Goal: Task Accomplishment & Management: Complete application form

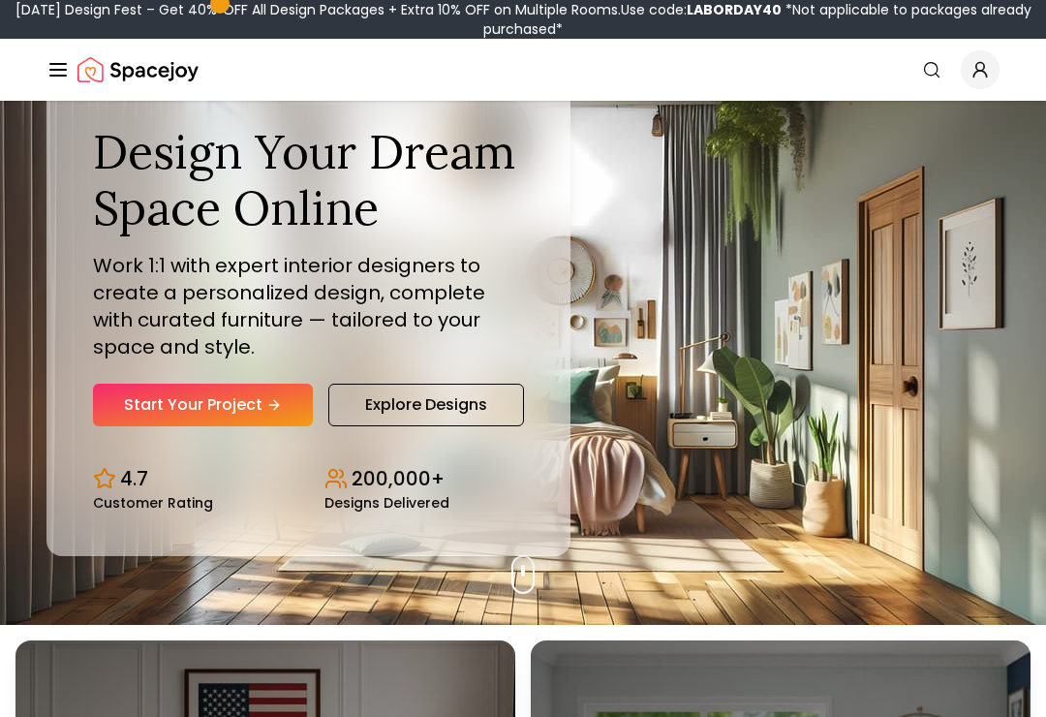
scroll to position [102, 0]
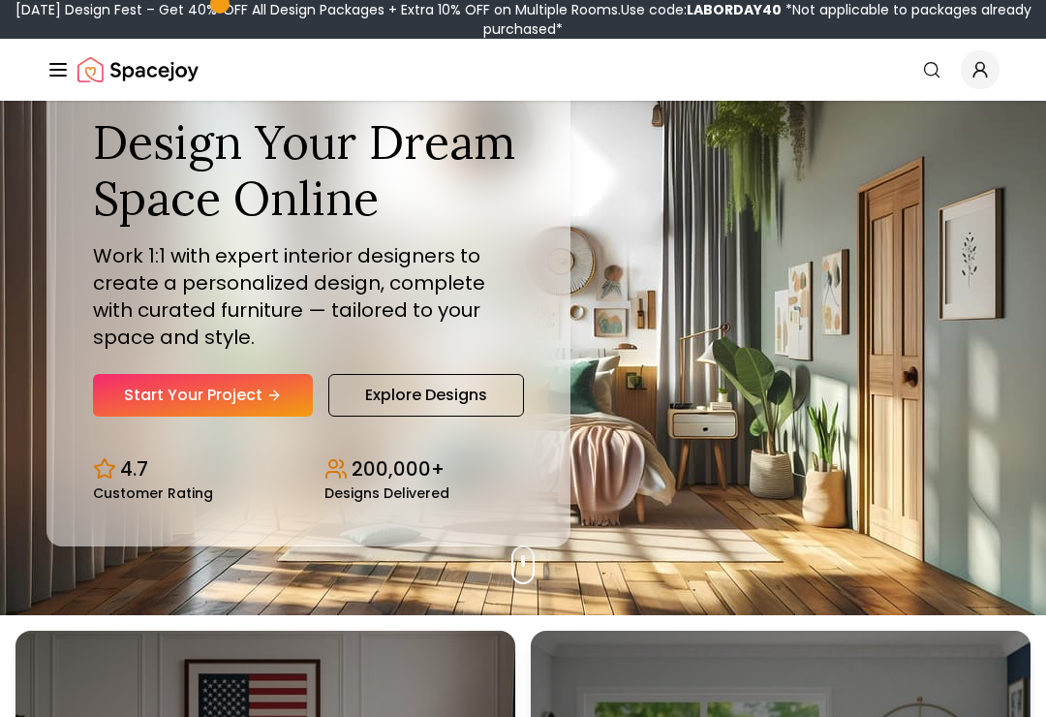
click at [132, 411] on link "Start Your Project" at bounding box center [203, 395] width 220 height 43
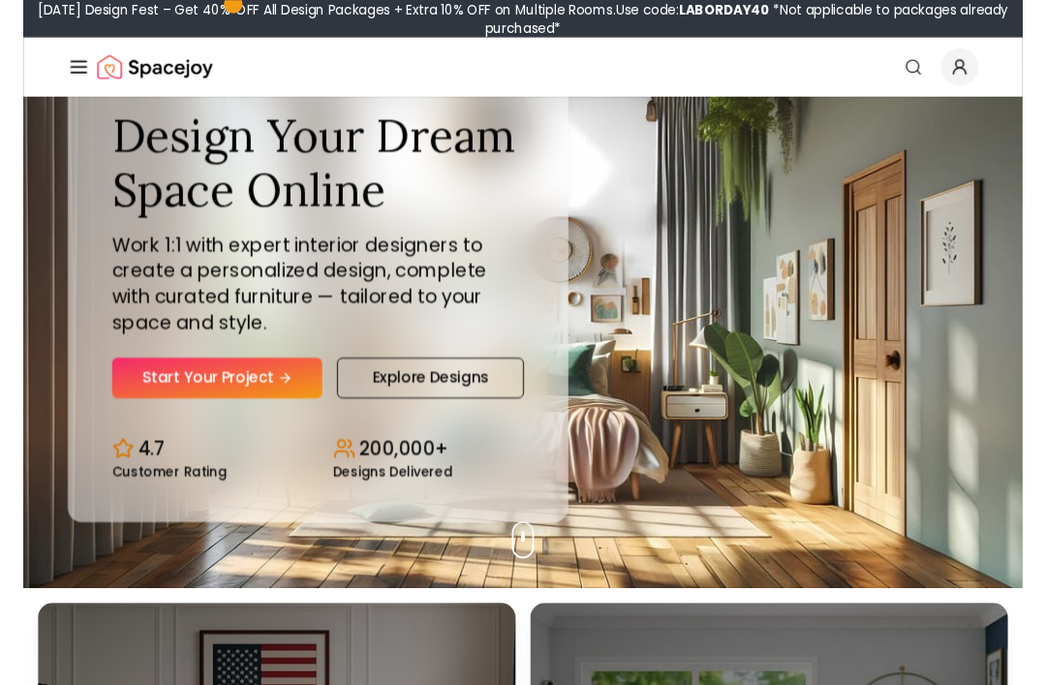
scroll to position [101, 0]
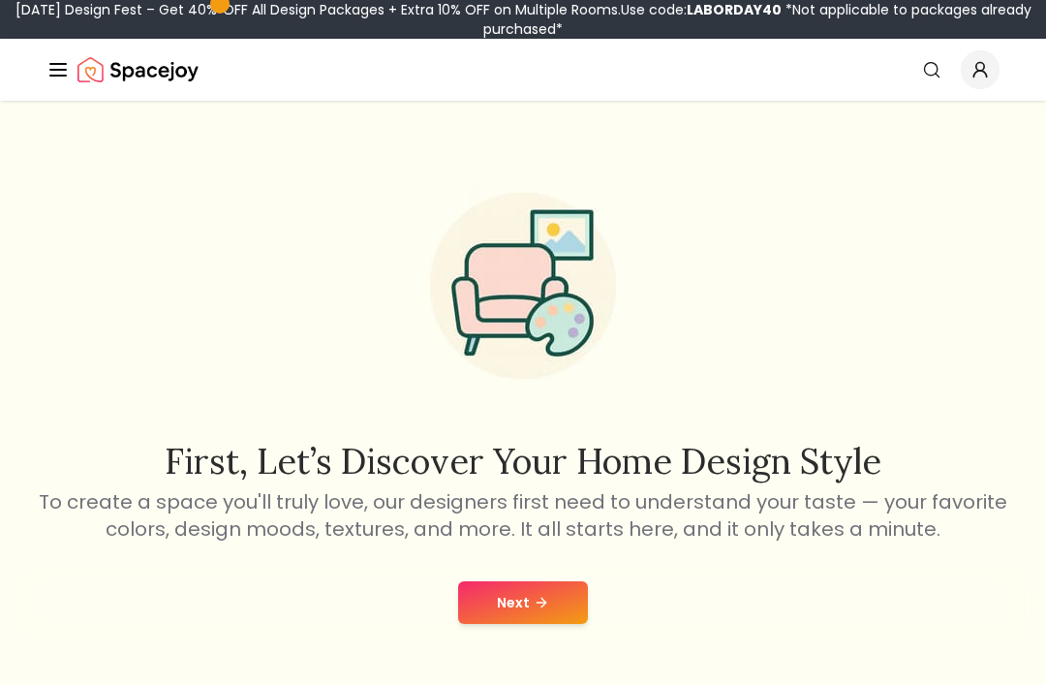
click at [576, 601] on button "Next" at bounding box center [523, 602] width 130 height 43
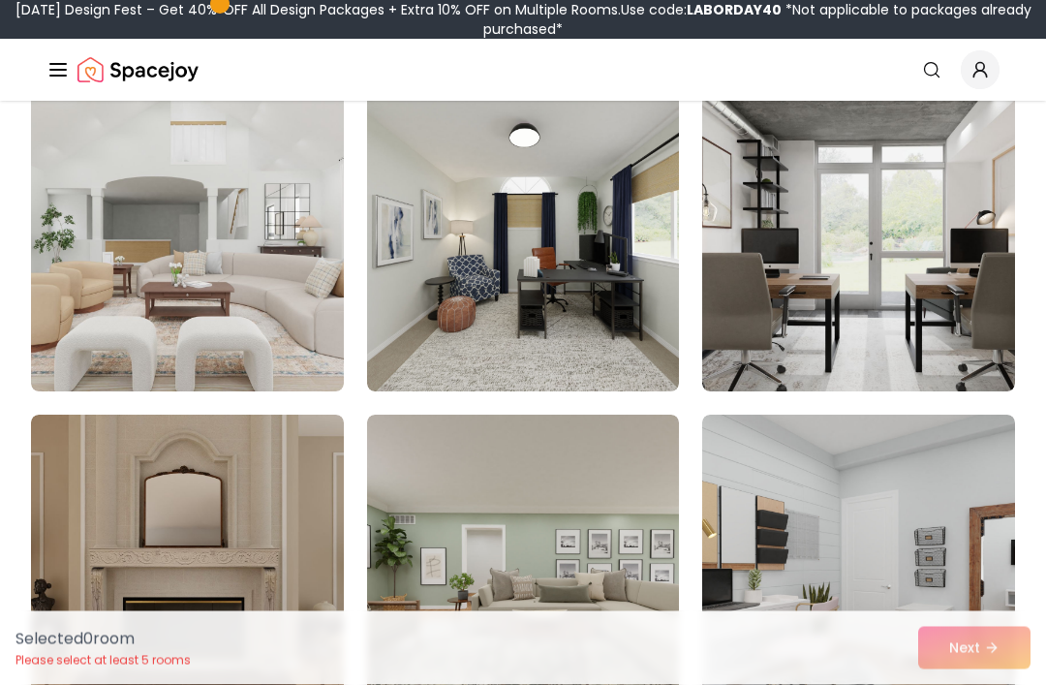
scroll to position [3538, 0]
click at [138, 305] on img at bounding box center [187, 236] width 313 height 310
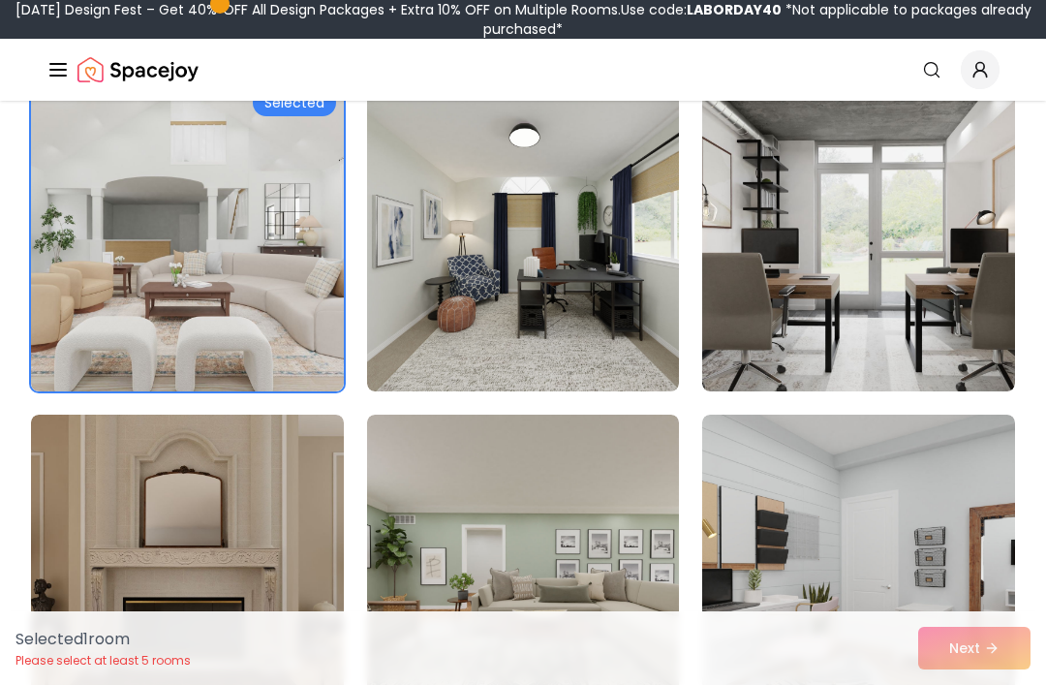
click at [980, 684] on div "Selected 1 room Please select at least 5 rooms Next" at bounding box center [523, 648] width 1046 height 74
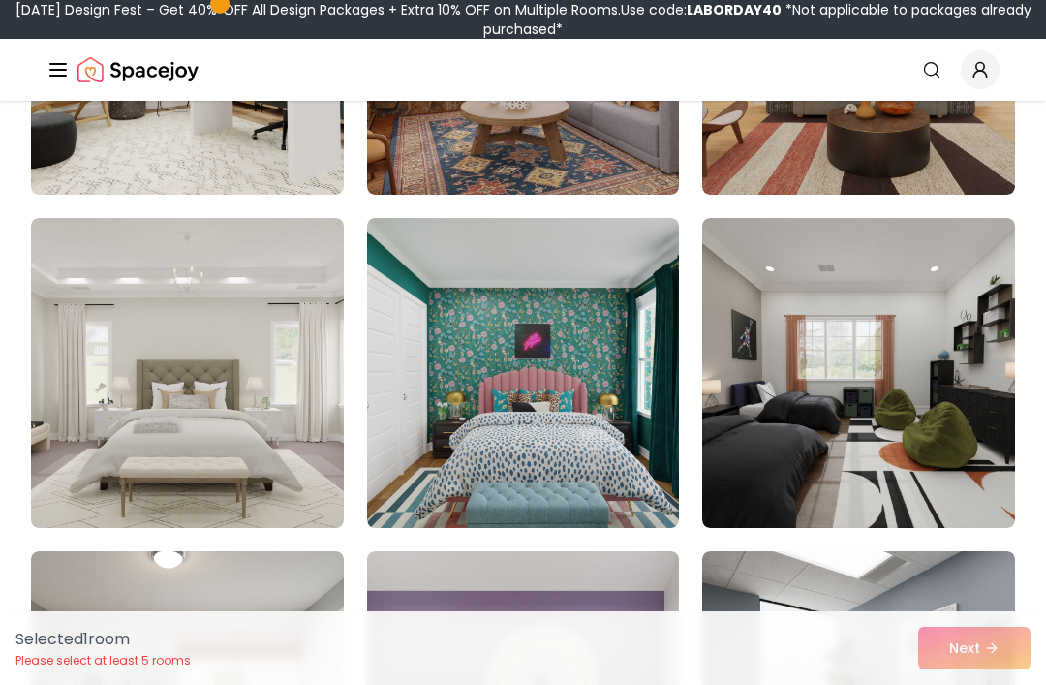
scroll to position [5806, 0]
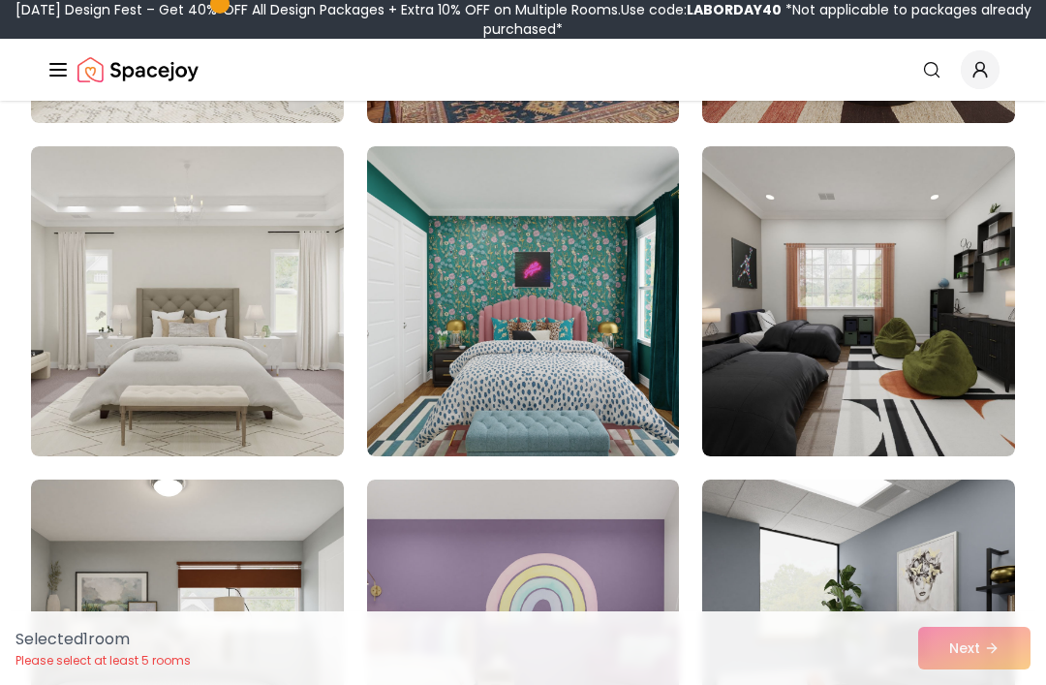
click at [305, 416] on img at bounding box center [187, 301] width 313 height 310
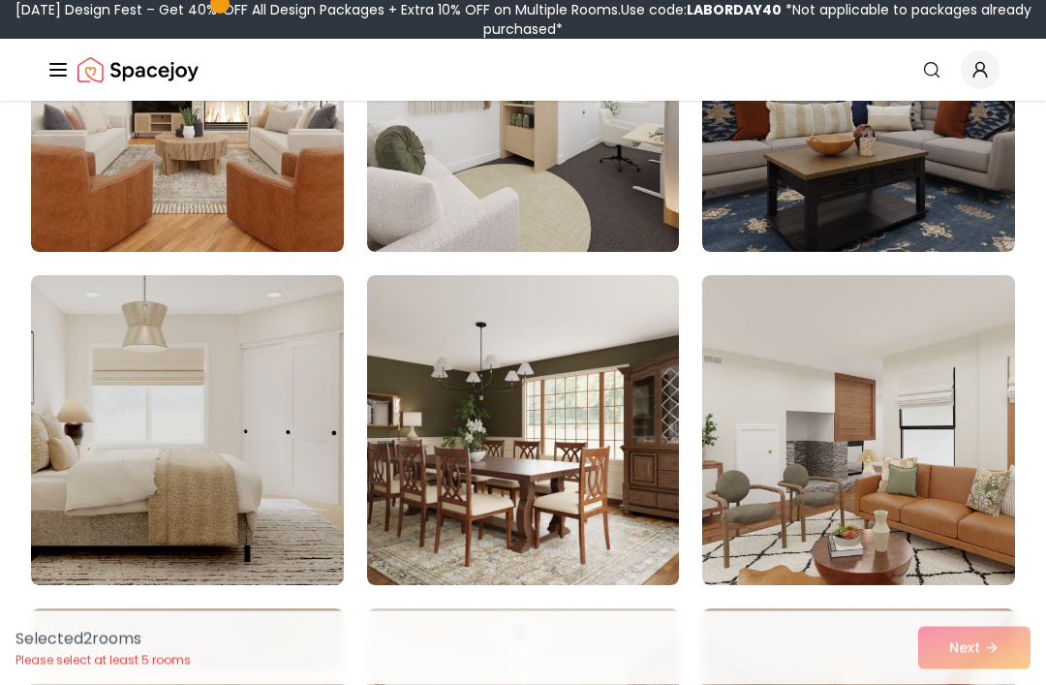
scroll to position [6677, 0]
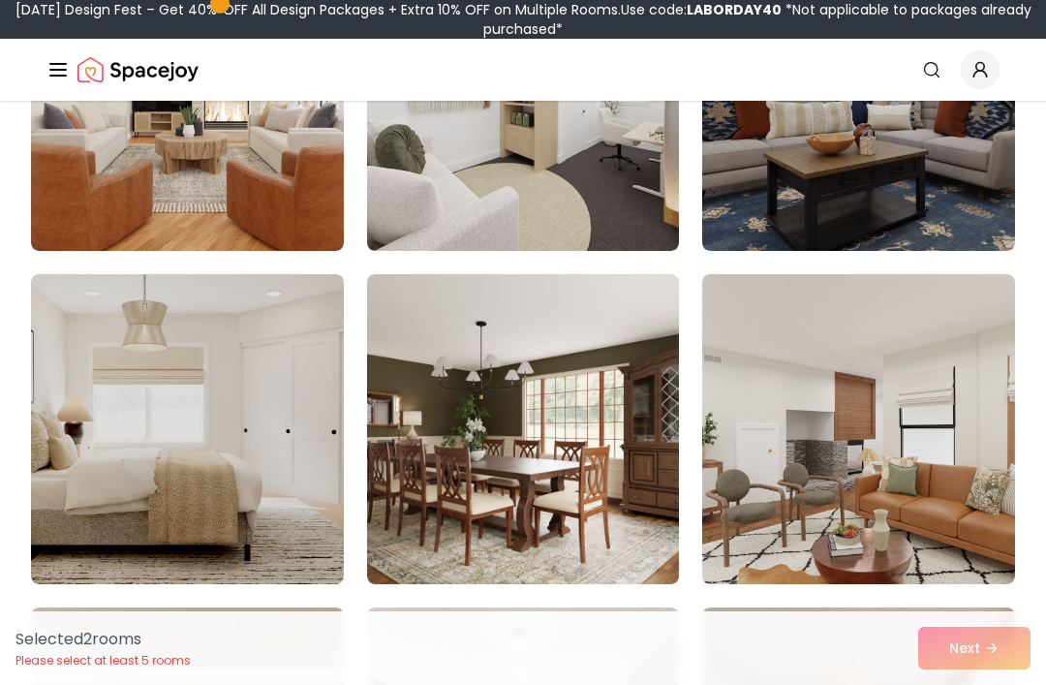
click at [296, 536] on img at bounding box center [187, 429] width 313 height 310
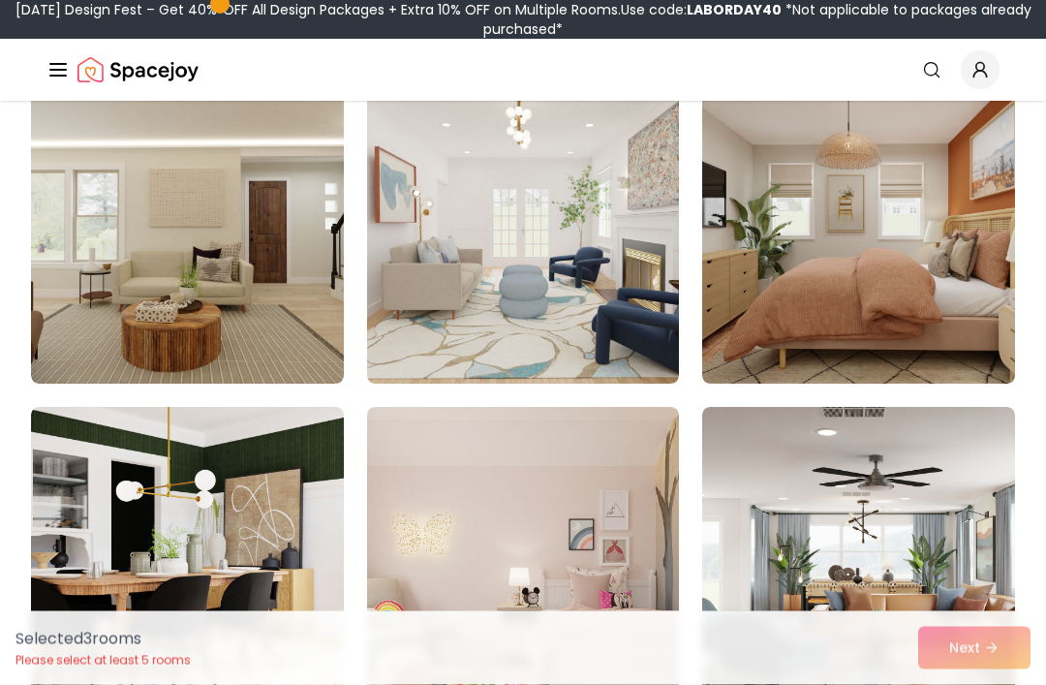
click at [938, 325] on img at bounding box center [858, 230] width 313 height 310
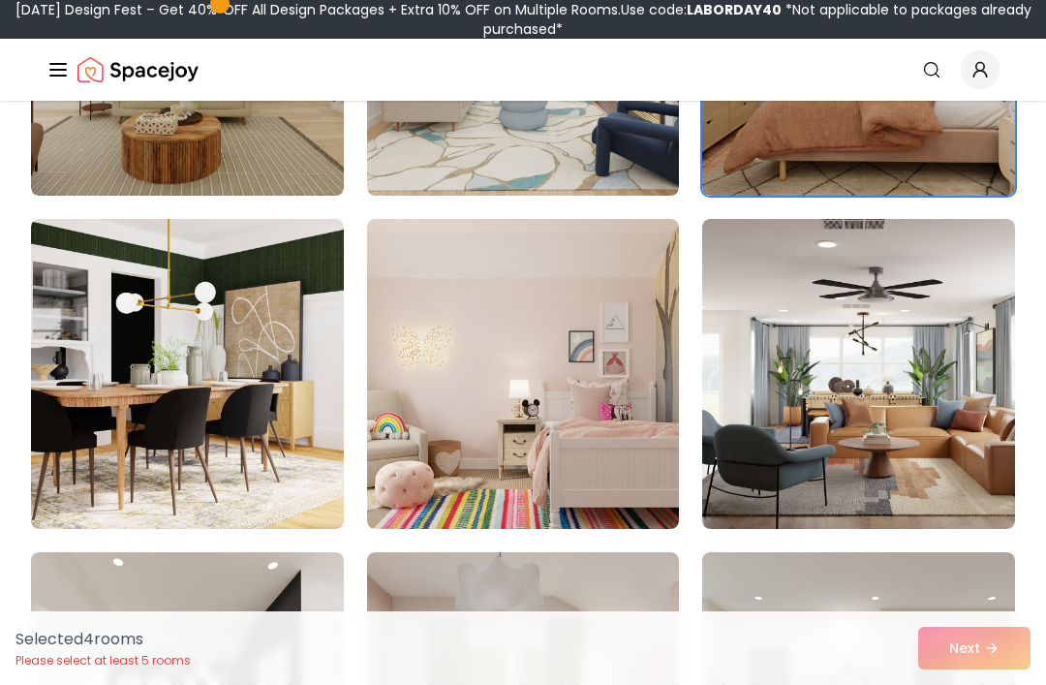
scroll to position [7398, 0]
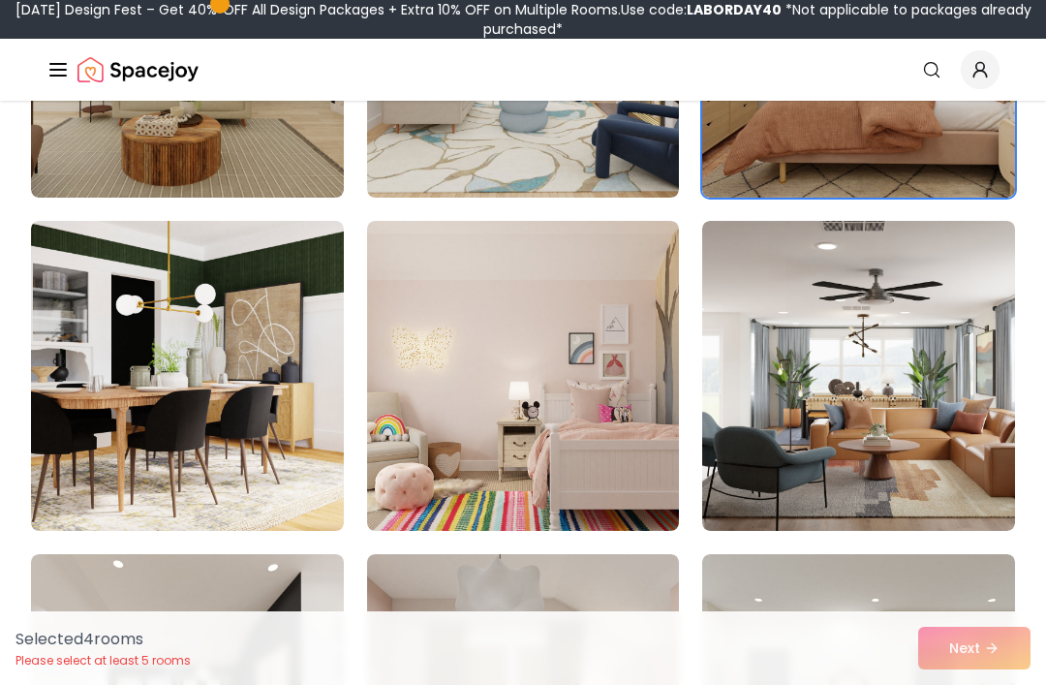
click at [271, 467] on img at bounding box center [187, 376] width 313 height 310
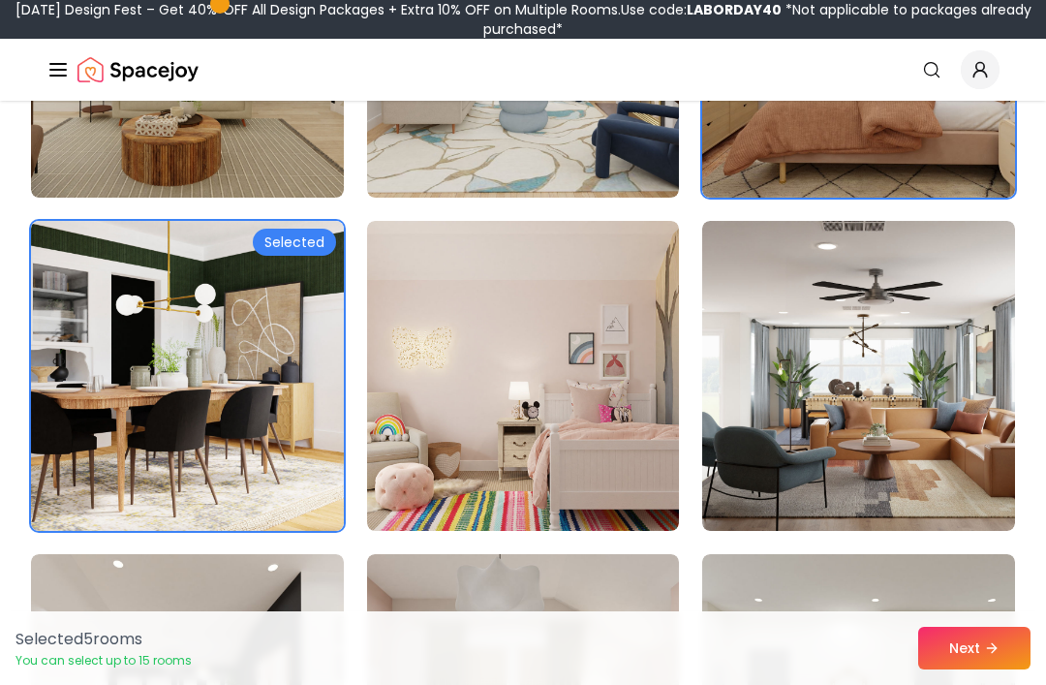
click at [540, 462] on img at bounding box center [523, 376] width 313 height 310
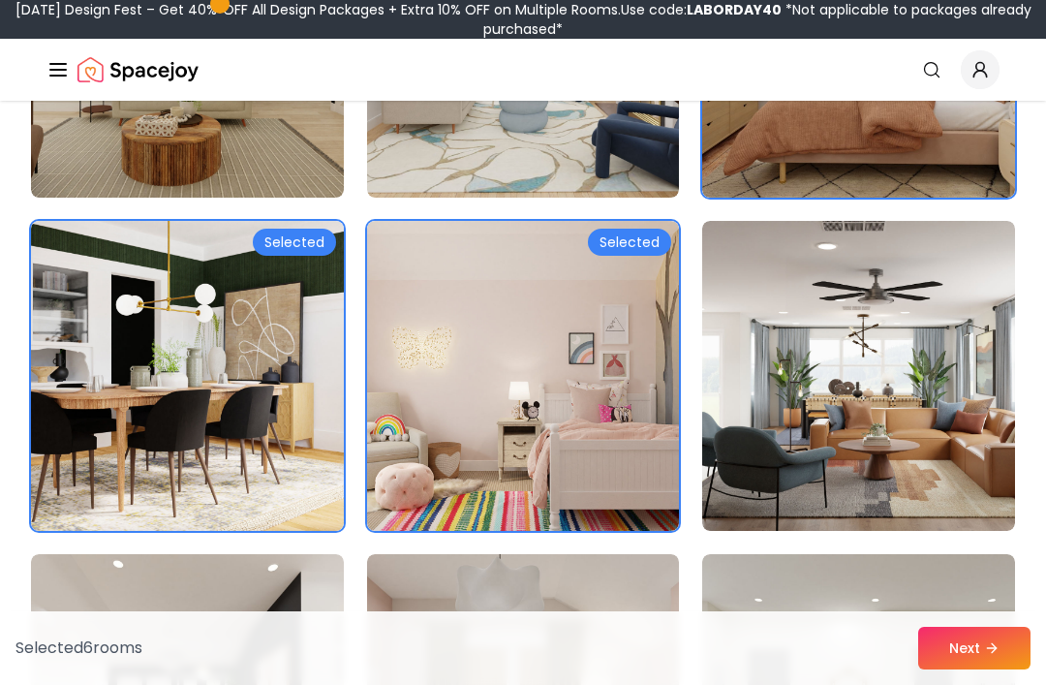
click at [513, 433] on img at bounding box center [523, 376] width 313 height 310
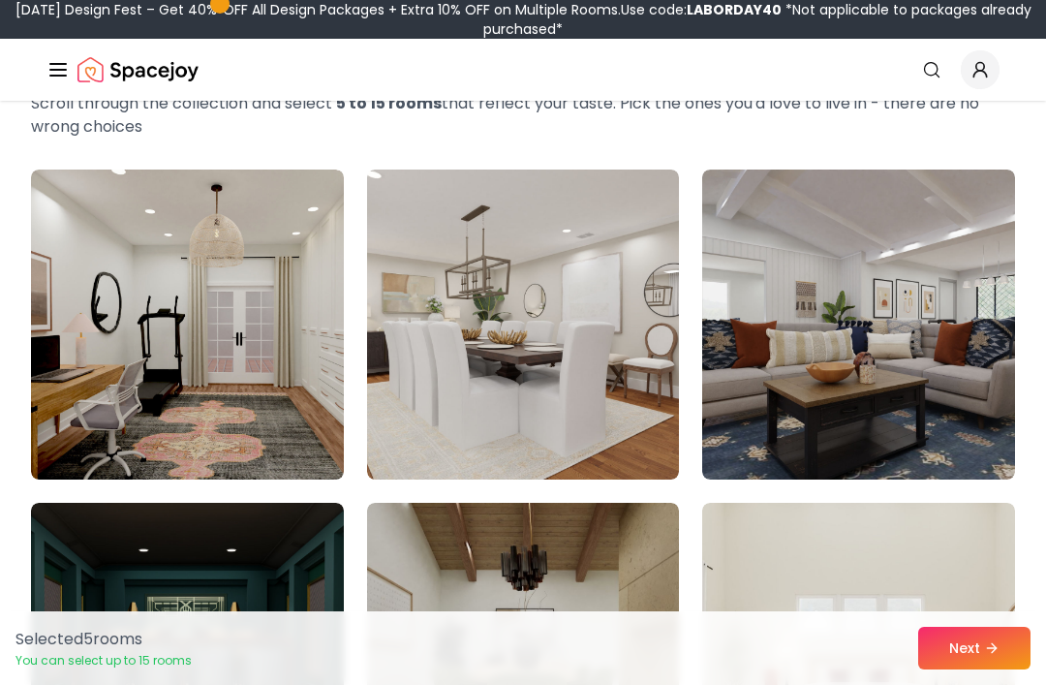
scroll to position [280, 0]
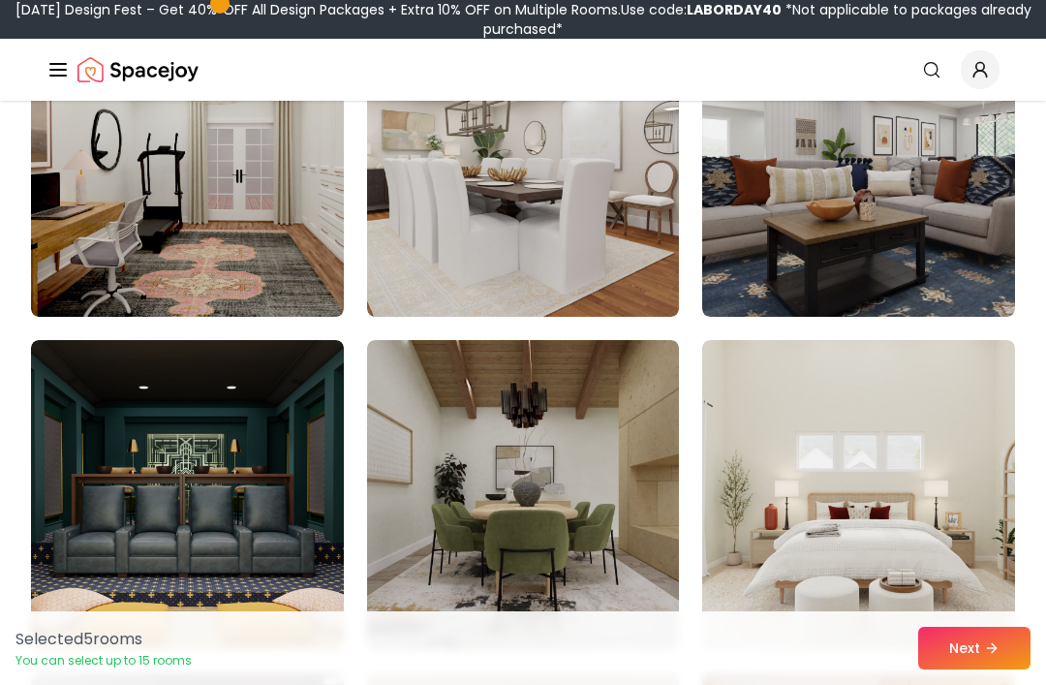
click at [630, 540] on img at bounding box center [523, 495] width 313 height 310
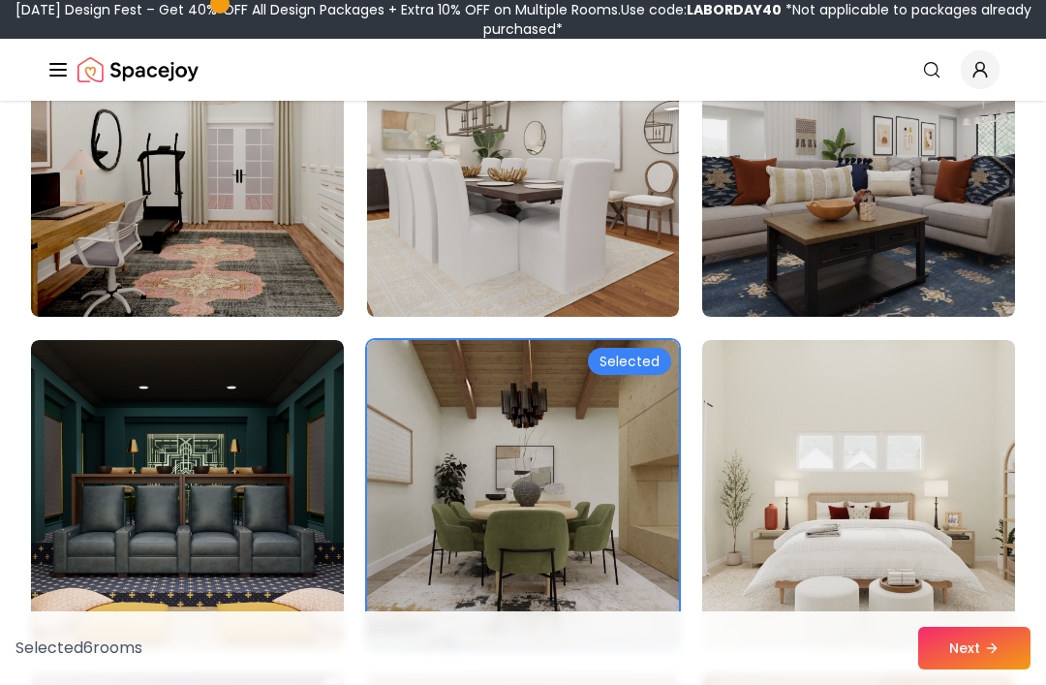
click at [999, 669] on button "Next" at bounding box center [974, 648] width 112 height 43
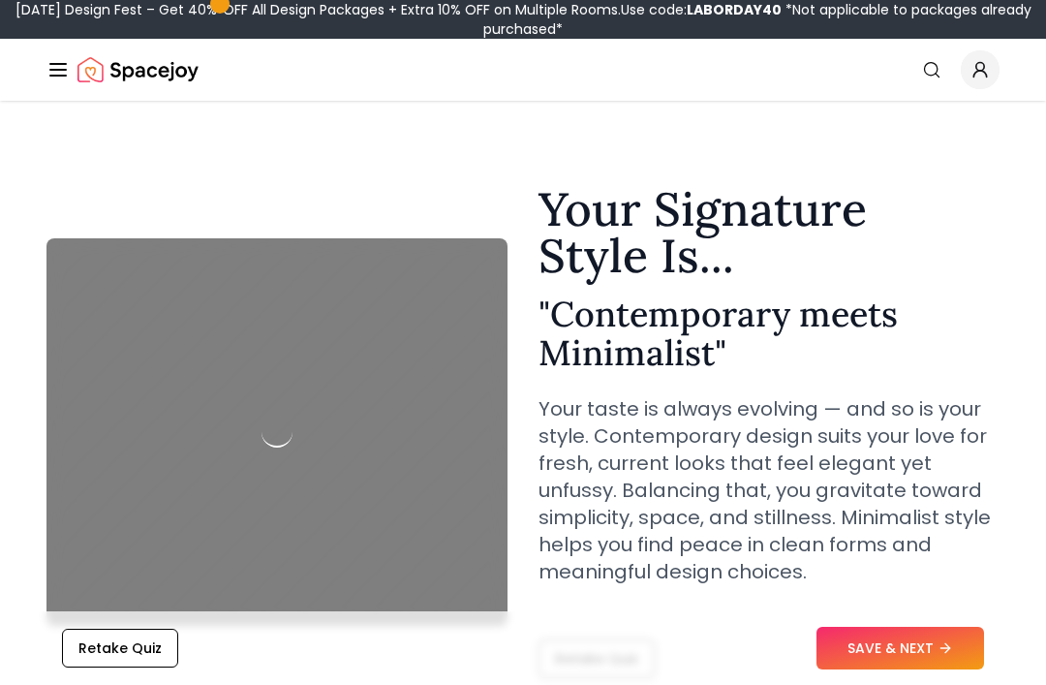
click at [915, 647] on button "SAVE & NEXT" at bounding box center [901, 648] width 168 height 43
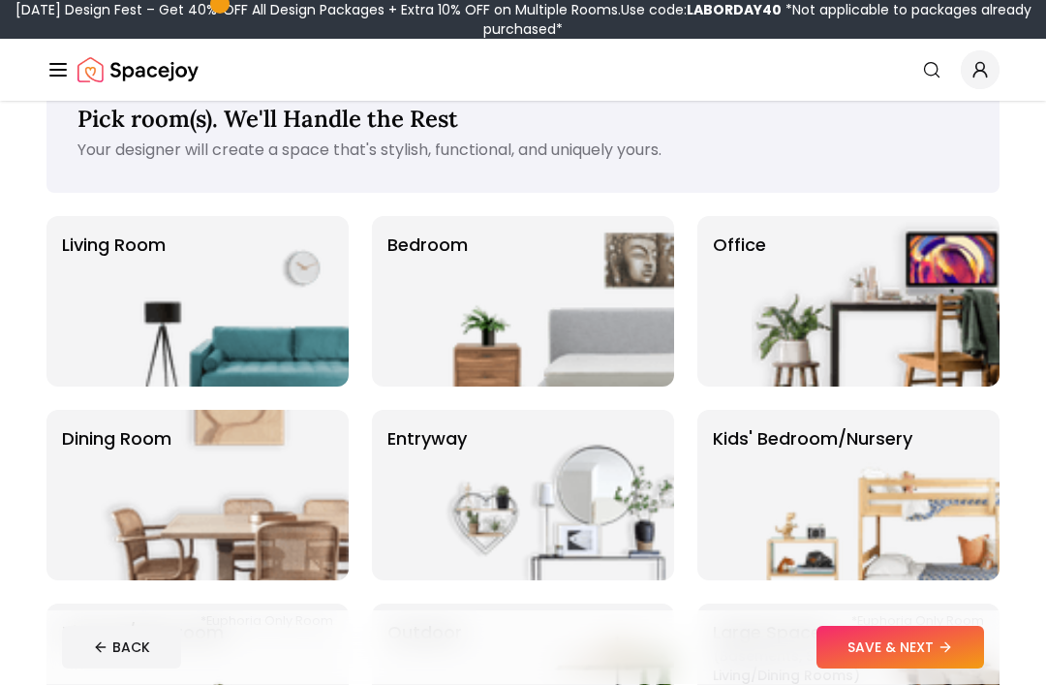
scroll to position [48, 0]
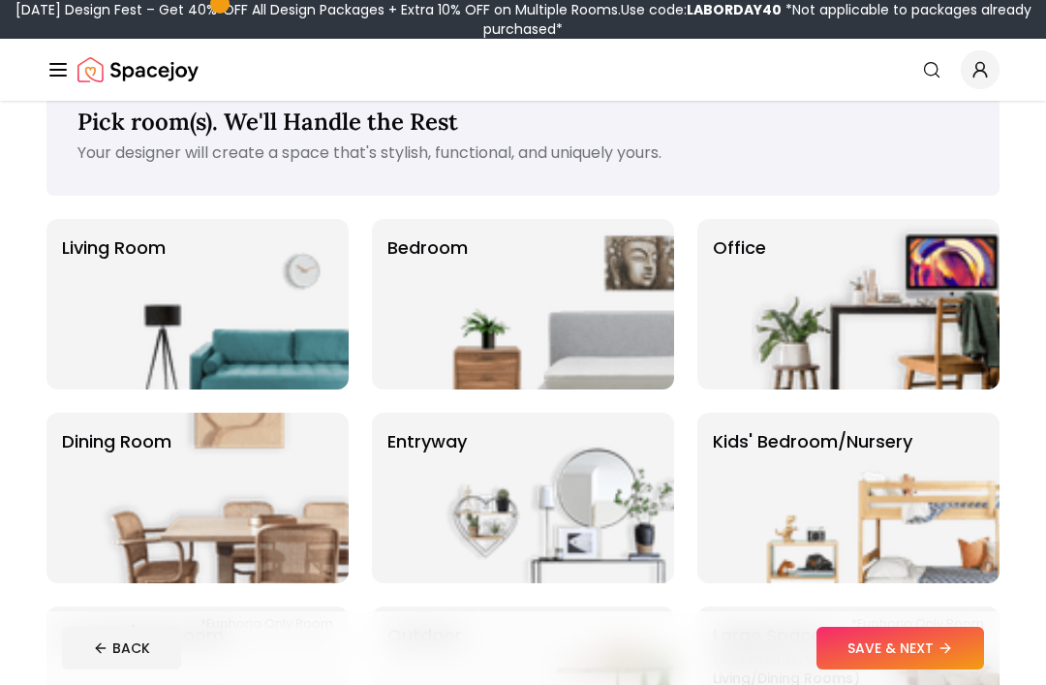
click at [915, 548] on img at bounding box center [876, 498] width 248 height 171
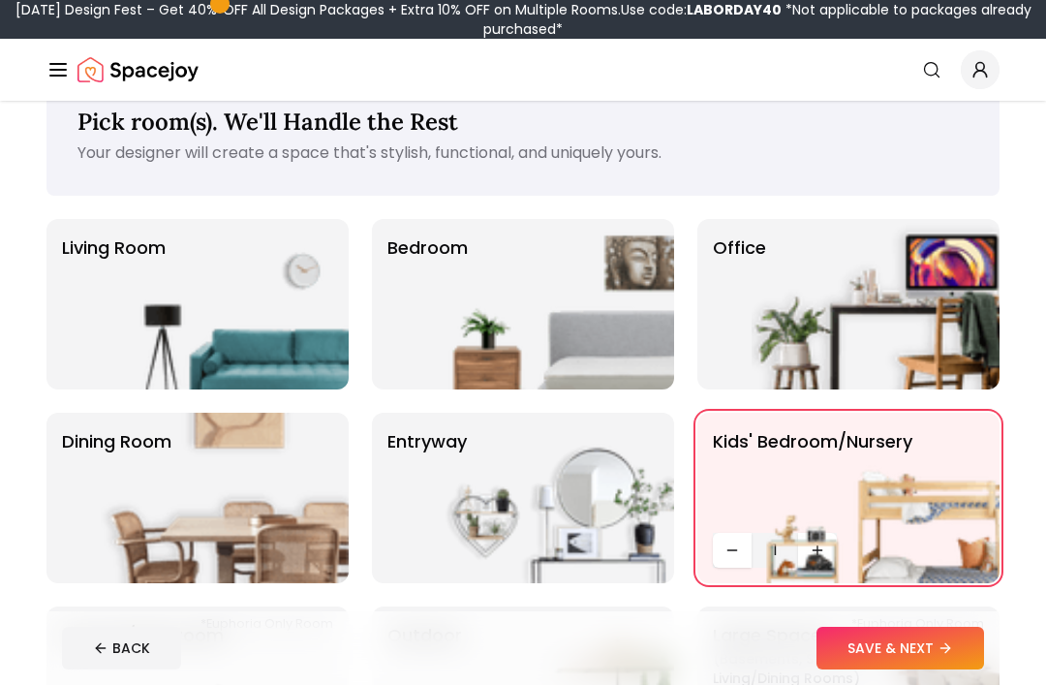
click at [942, 486] on img at bounding box center [876, 498] width 248 height 171
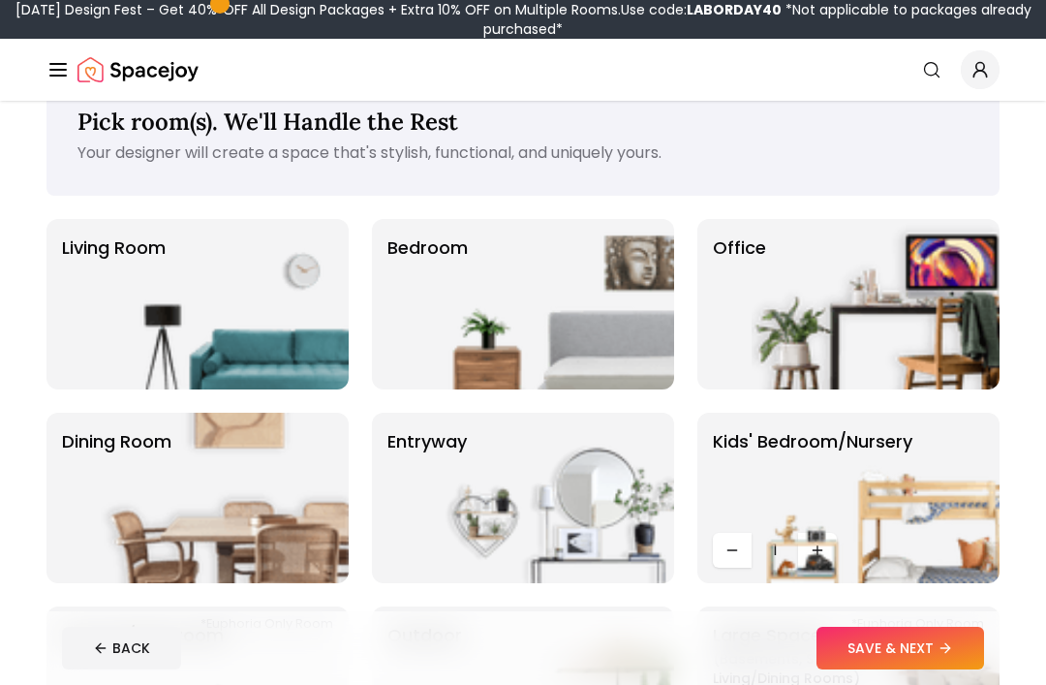
click at [941, 669] on button "SAVE & NEXT" at bounding box center [901, 648] width 168 height 43
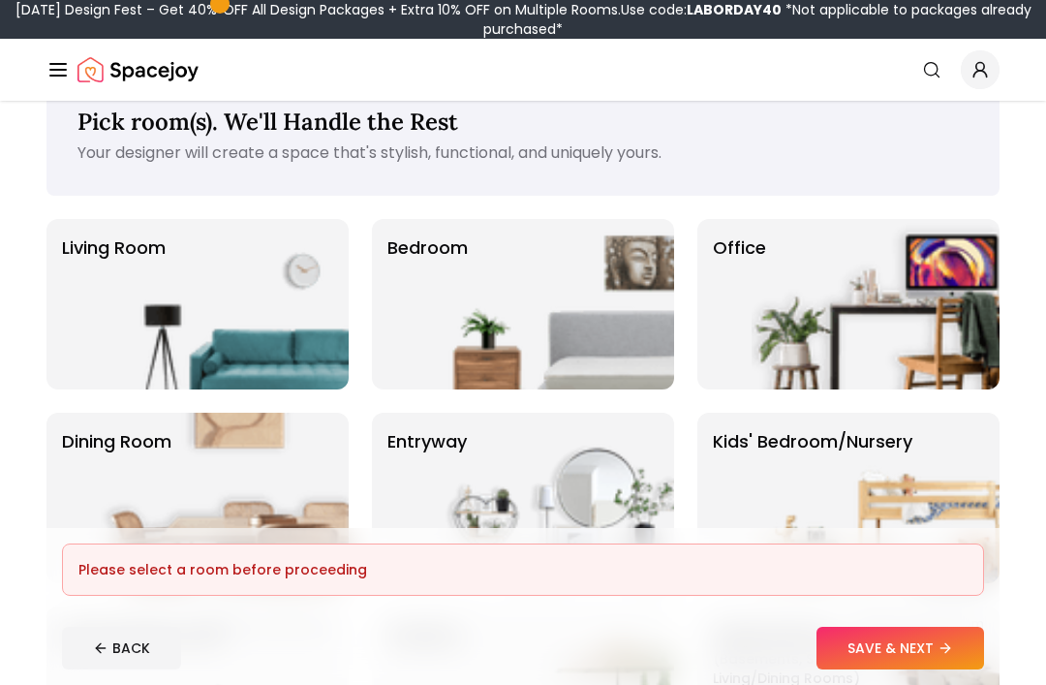
click at [951, 517] on img at bounding box center [876, 498] width 248 height 171
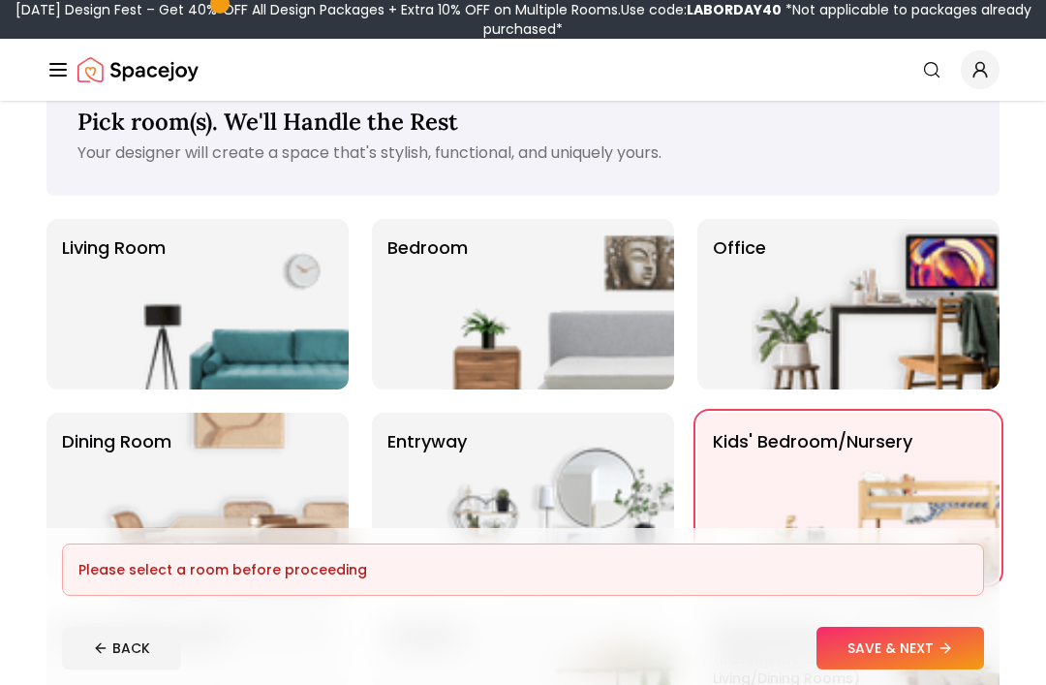
click at [930, 669] on button "SAVE & NEXT" at bounding box center [901, 648] width 168 height 43
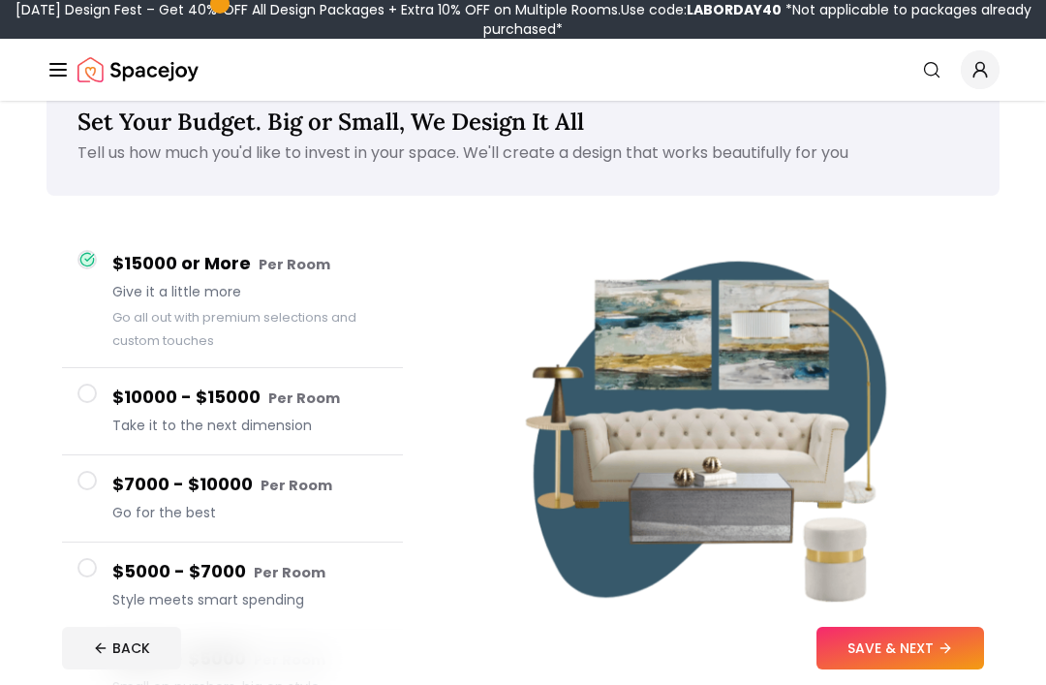
click at [935, 669] on button "SAVE & NEXT" at bounding box center [901, 648] width 168 height 43
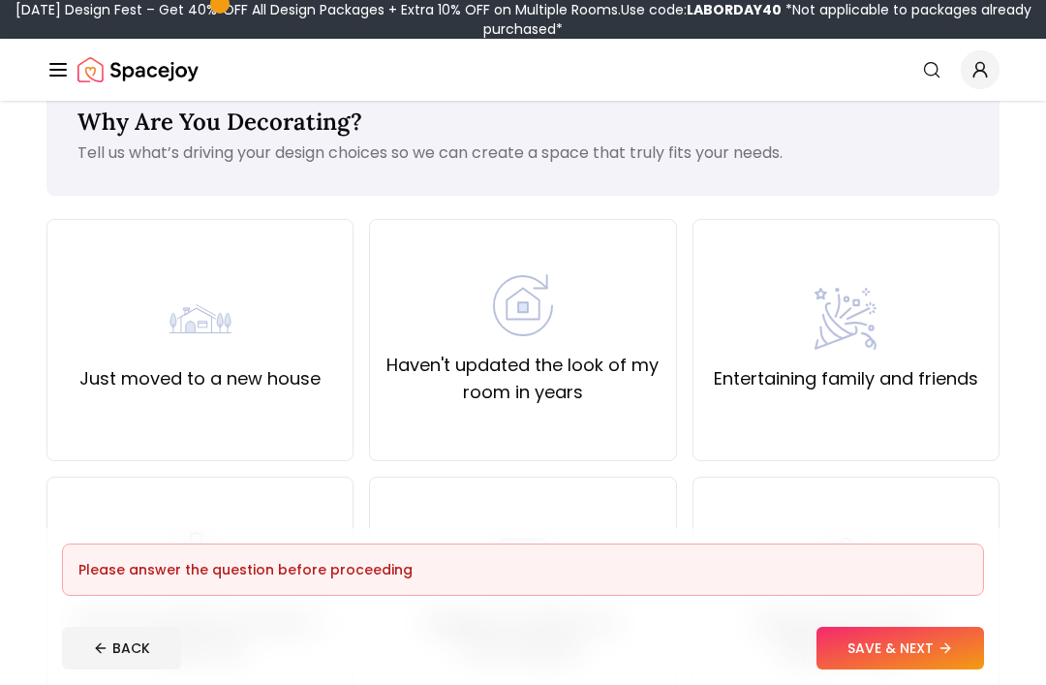
click at [940, 669] on button "SAVE & NEXT" at bounding box center [901, 648] width 168 height 43
click at [934, 669] on button "SAVE & NEXT" at bounding box center [901, 648] width 168 height 43
click at [934, 519] on div "All grown up. Time to impress family" at bounding box center [846, 598] width 307 height 242
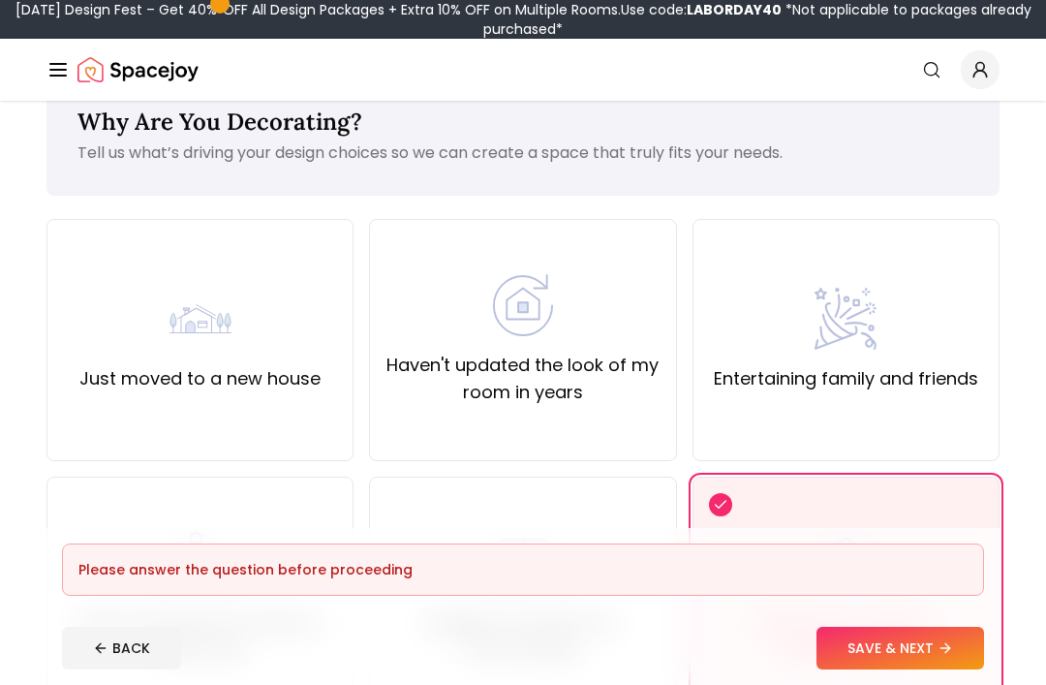
click at [913, 669] on button "SAVE & NEXT" at bounding box center [901, 648] width 168 height 43
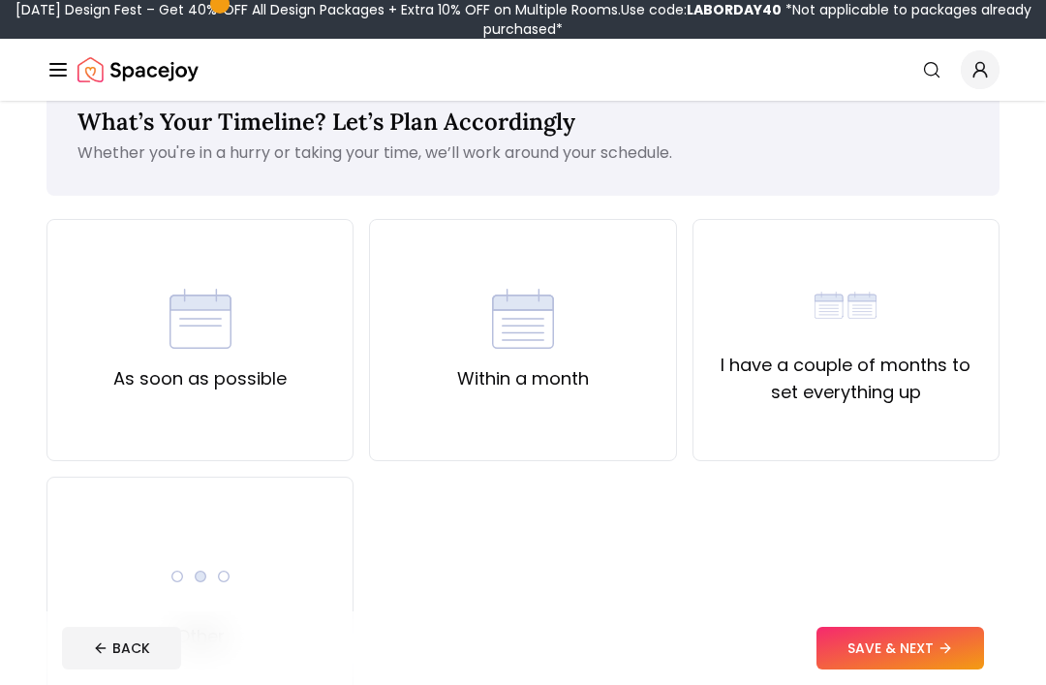
click at [929, 669] on button "SAVE & NEXT" at bounding box center [901, 648] width 168 height 43
